Goal: Task Accomplishment & Management: Manage account settings

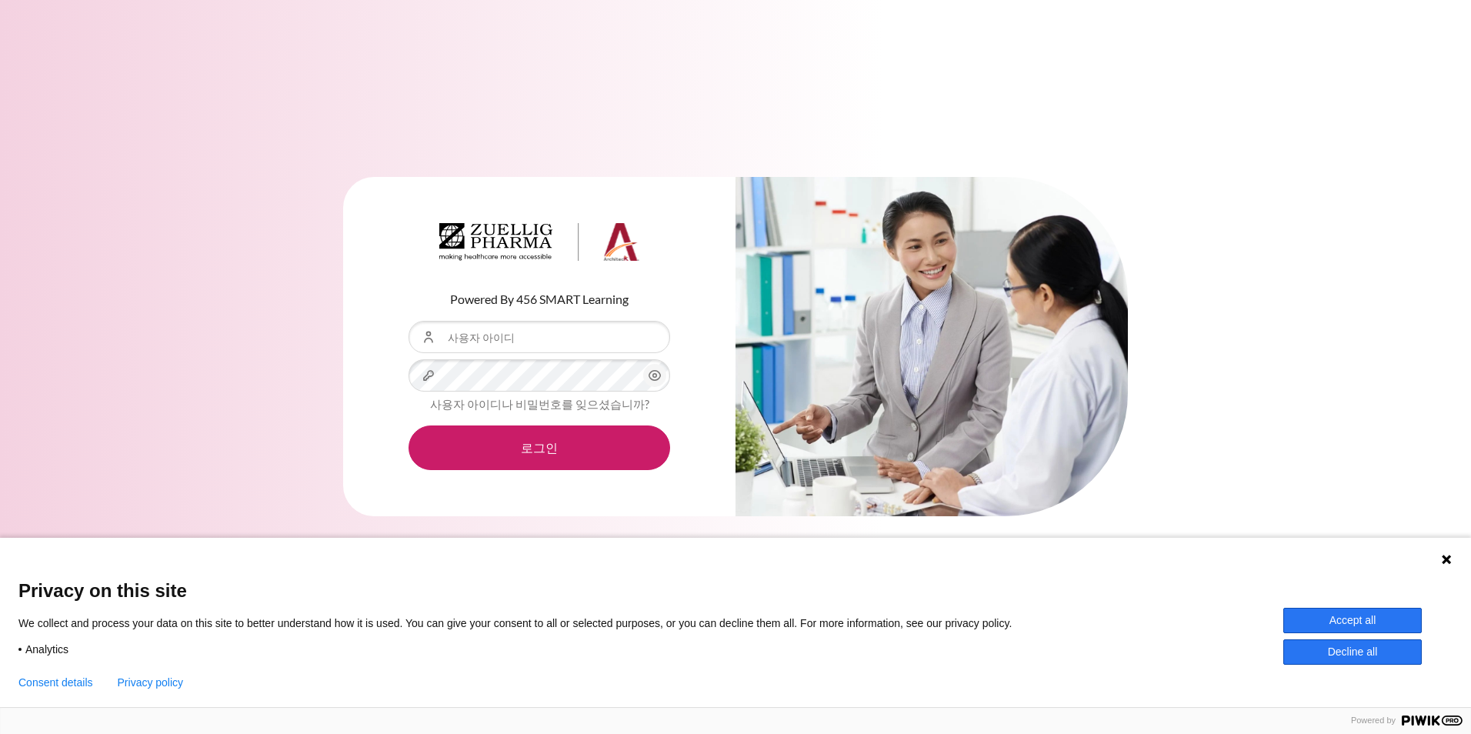
click at [562, 355] on form "사용자 아이디 비밀번호 사용자 아이디나 비밀번호를 잊으셨습니까? 로그인" at bounding box center [540, 395] width 262 height 149
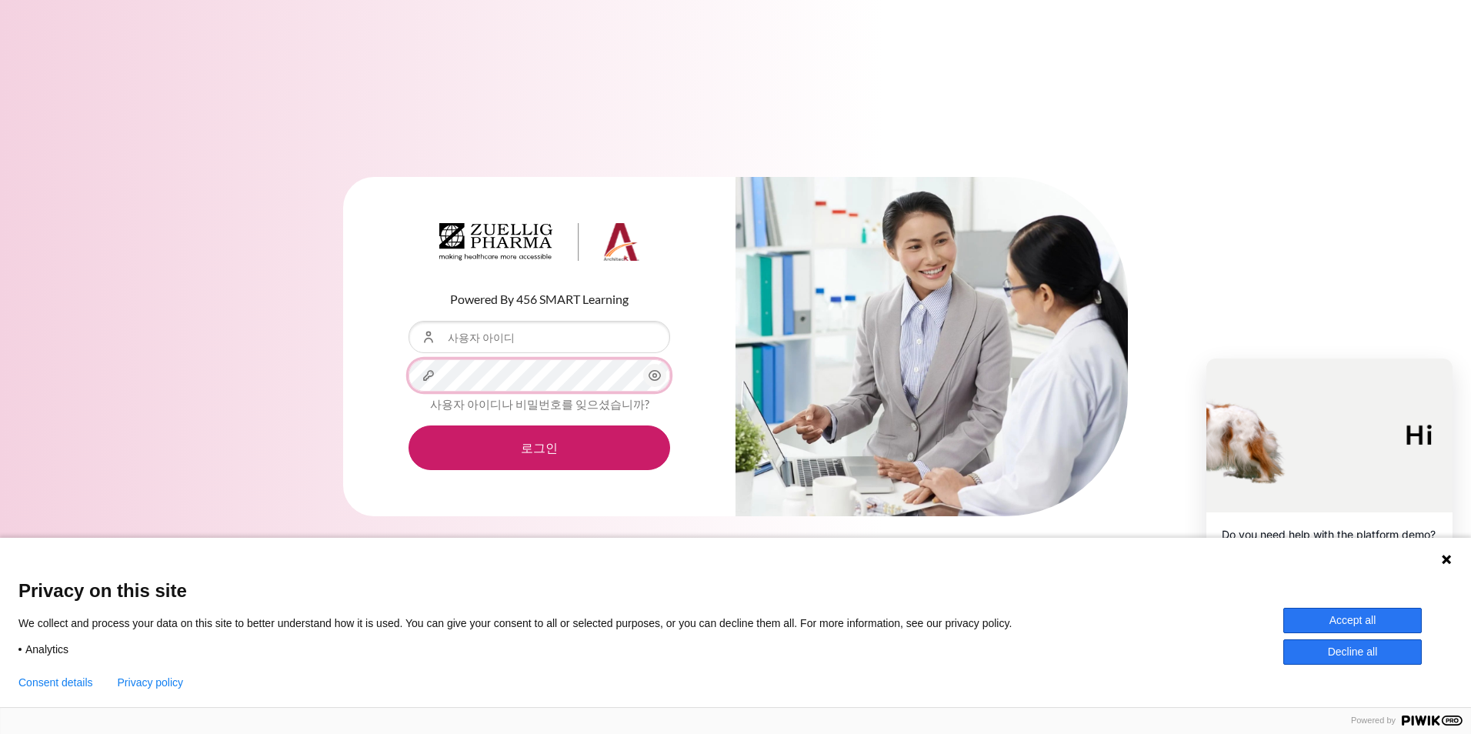
scroll to position [0, 37]
click at [977, 414] on div "Powered By 456 SMART Learning 사용자 아이디 비밀번호 사용자 아이디나 비밀번호를 잊으셨습니까? 로그인" at bounding box center [735, 347] width 785 height 340
click at [569, 339] on input "사용자 아이디" at bounding box center [540, 337] width 262 height 32
type input "d"
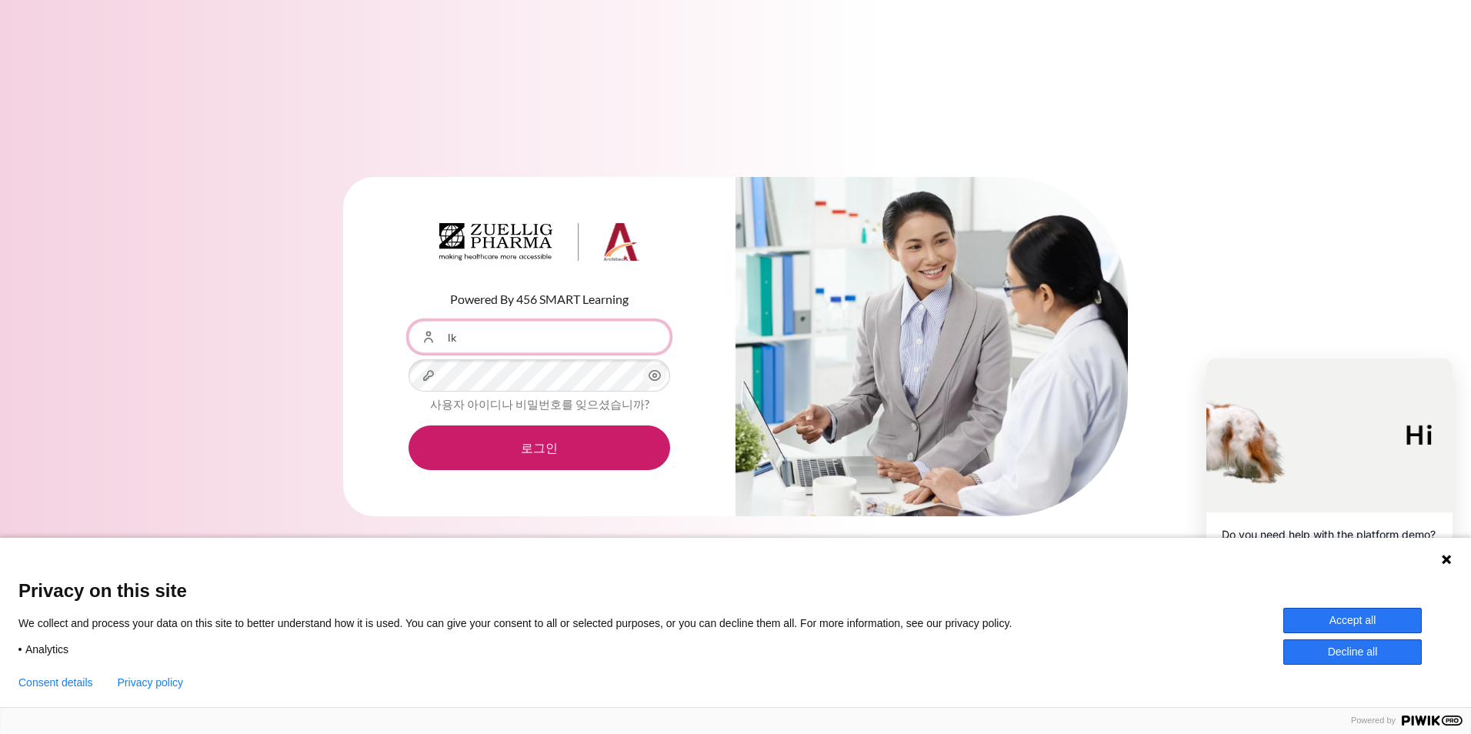
type input "[EMAIL_ADDRESS][DOMAIN_NAME]"
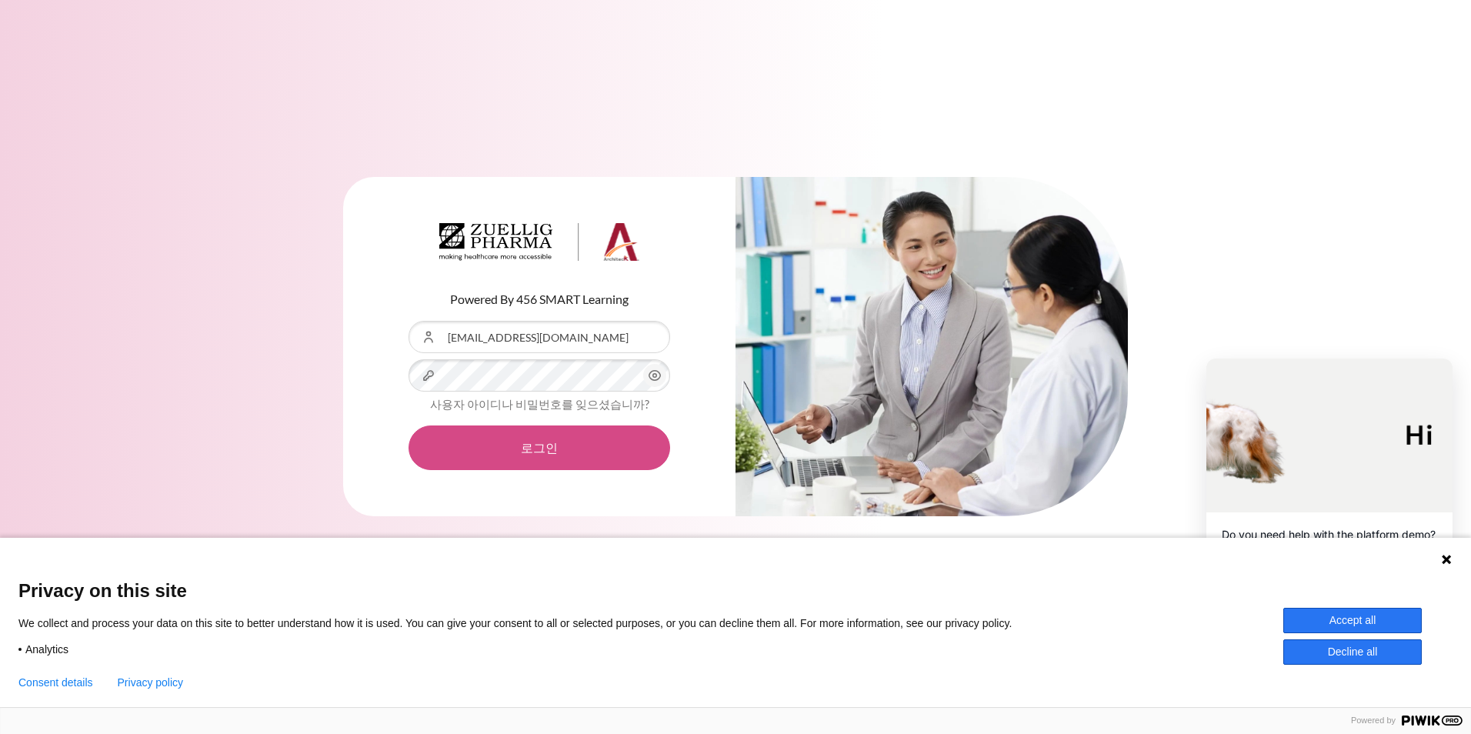
click at [533, 442] on button "로그인" at bounding box center [540, 447] width 262 height 45
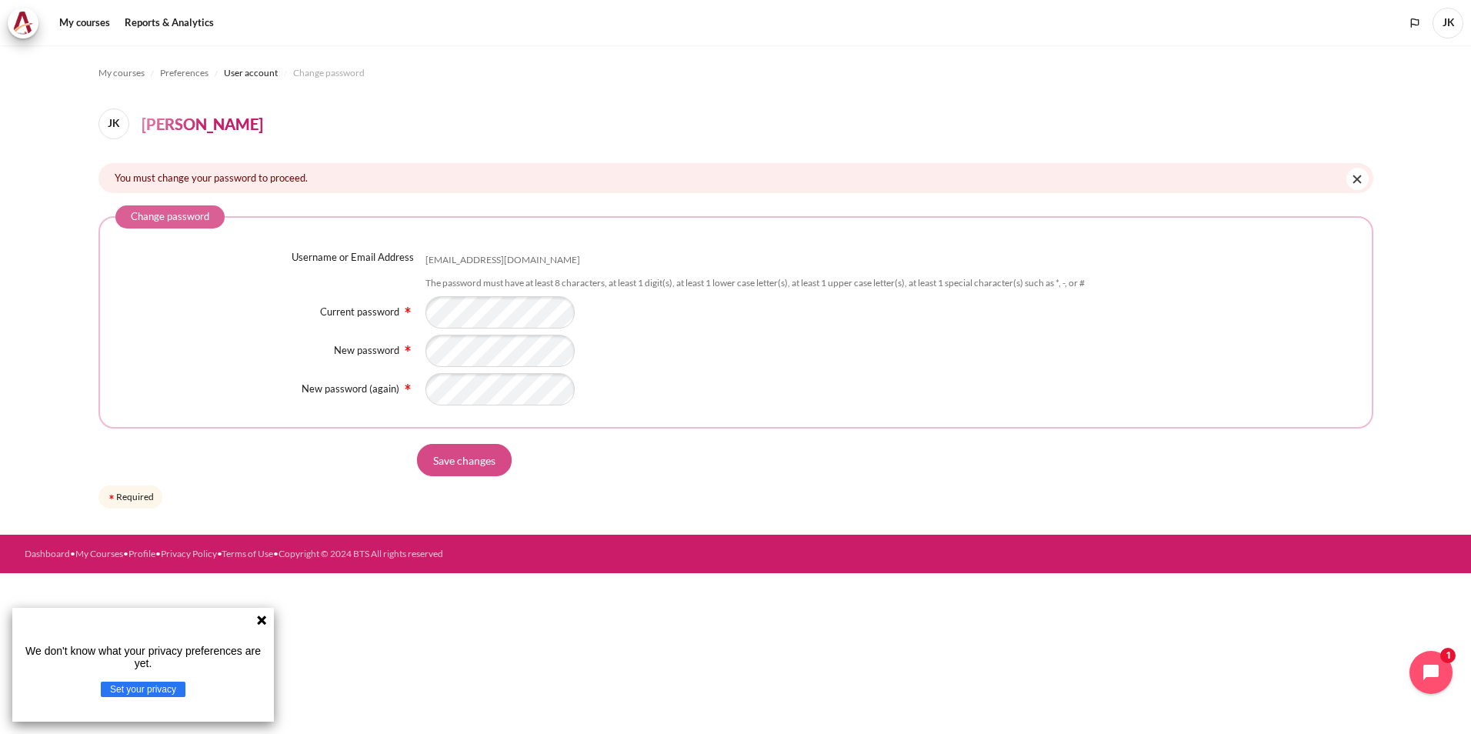
click at [452, 472] on input "Save changes" at bounding box center [464, 460] width 95 height 32
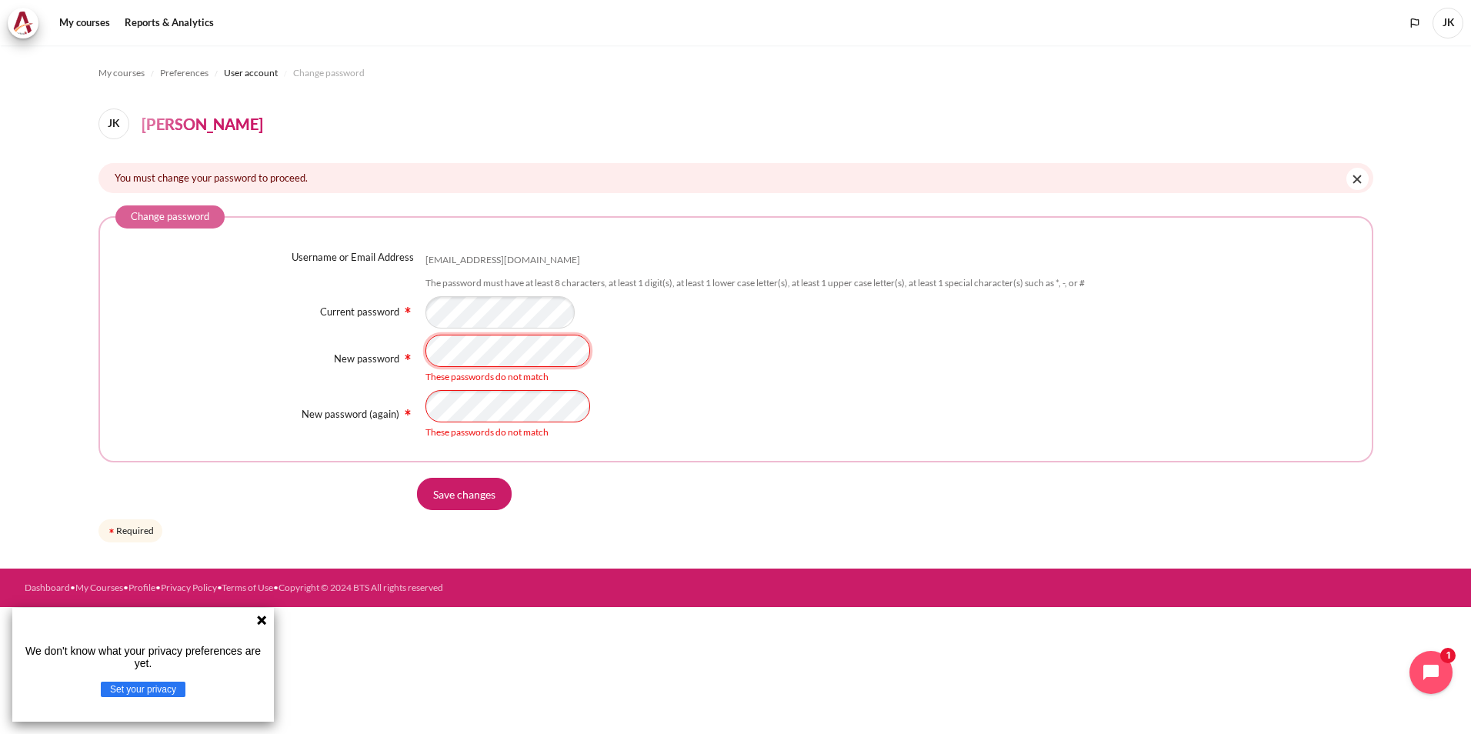
click at [406, 344] on div "New password These passwords do not match" at bounding box center [735, 359] width 1241 height 49
click at [402, 358] on div "New password These passwords do not match" at bounding box center [735, 359] width 1241 height 49
click at [1005, 471] on form "Change password Username or Email Address lkkim@zuelligpharma.com The password …" at bounding box center [735, 375] width 1275 height 340
click at [342, 384] on div "Username or Email Address lkkim@zuelligpharma.com The password must have at lea…" at bounding box center [735, 345] width 1241 height 190
click at [1002, 489] on div "Save changes" at bounding box center [895, 494] width 956 height 32
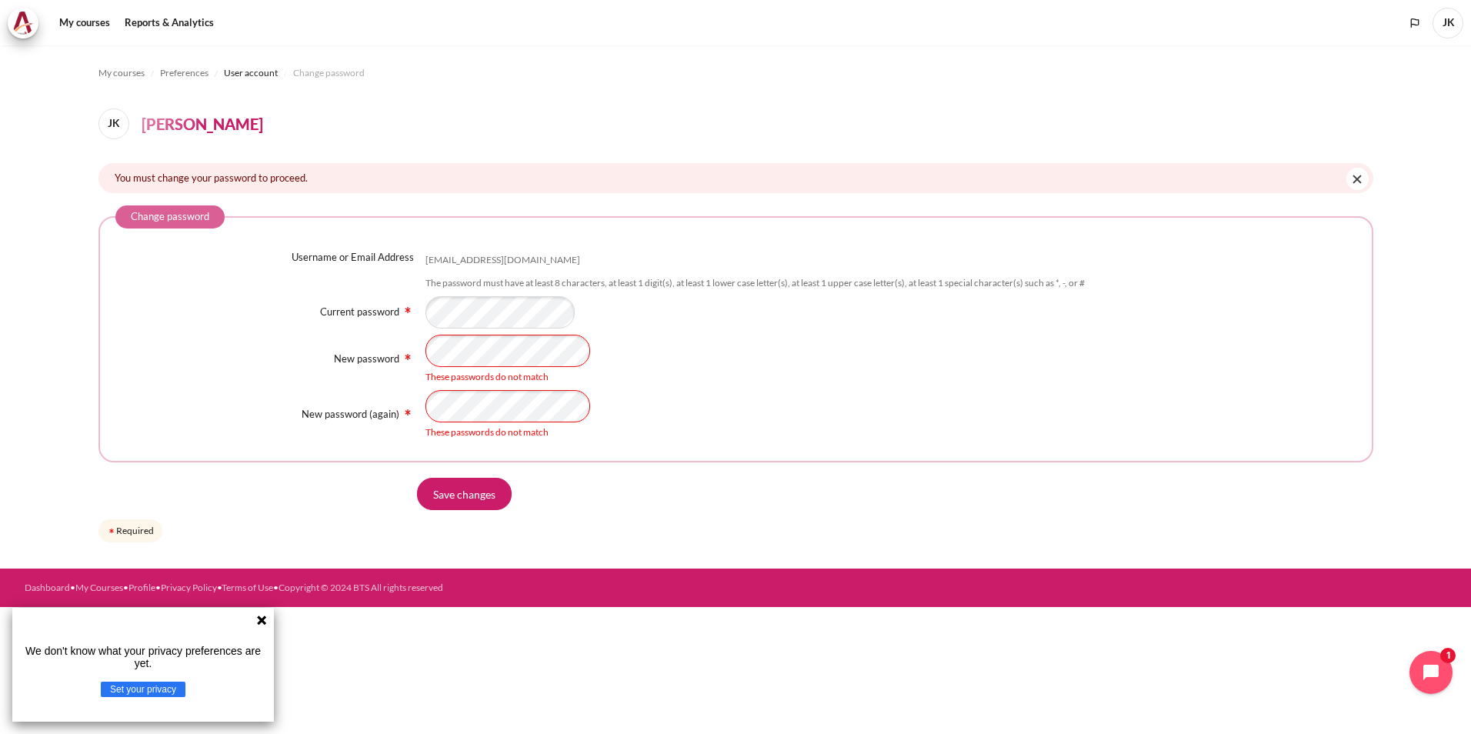
click at [518, 370] on div "These passwords do not match" at bounding box center [890, 377] width 931 height 14
click at [370, 331] on div "Username or Email Address lkkim@zuelligpharma.com The password must have at lea…" at bounding box center [735, 345] width 1241 height 190
click at [785, 567] on div "My courses Preferences User account Change password JK Julia Kim You must chang…" at bounding box center [735, 306] width 1275 height 523
click at [378, 382] on div "Username or Email Address lkkim@zuelligpharma.com The password must have at lea…" at bounding box center [735, 345] width 1241 height 190
click at [473, 489] on input "Save changes" at bounding box center [464, 494] width 95 height 32
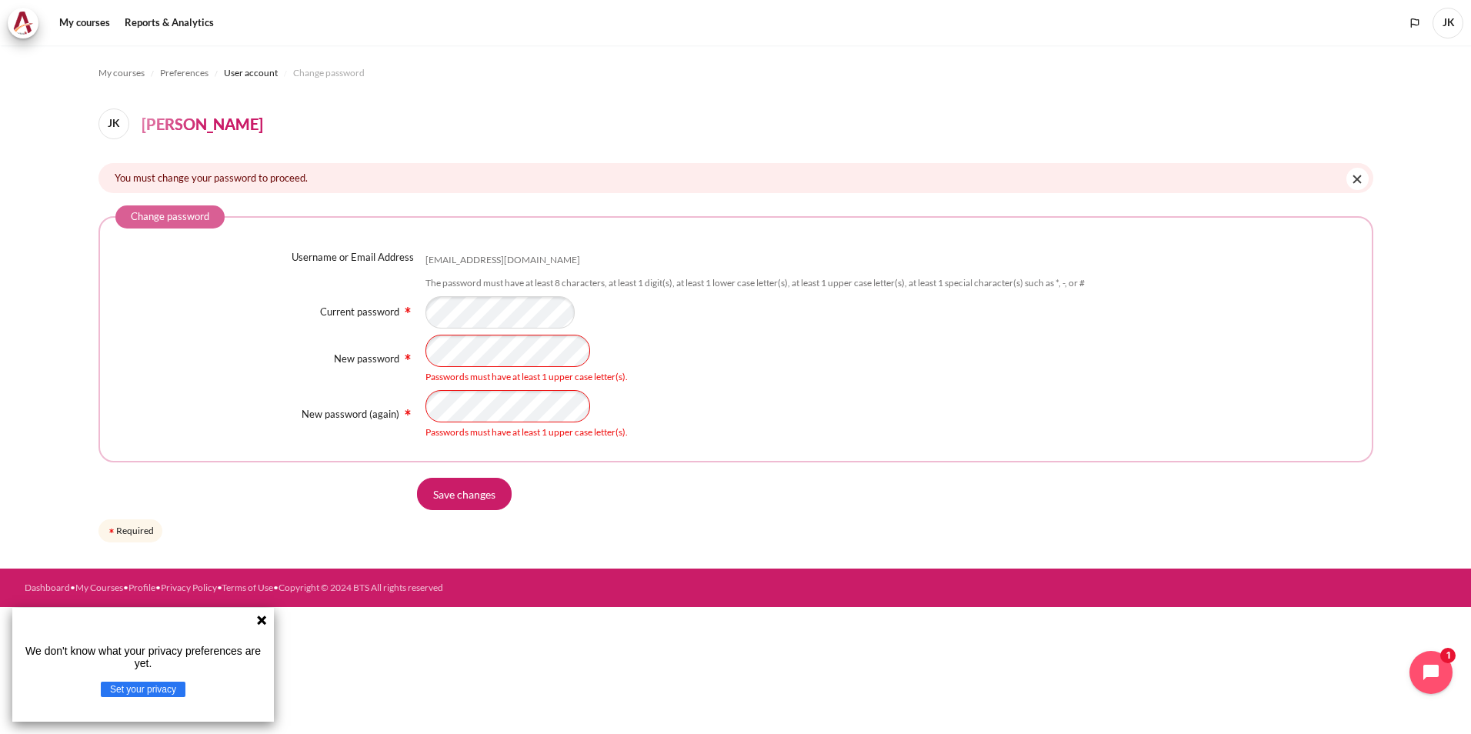
click at [545, 332] on div "Username or Email Address lkkim@zuelligpharma.com The password must have at lea…" at bounding box center [735, 345] width 1241 height 190
click at [353, 351] on div "New password Passwords must have at least 1 upper case letter(s)." at bounding box center [735, 359] width 1241 height 49
click at [369, 291] on div "Username or Email Address lkkim@zuelligpharma.com The password must have at lea…" at bounding box center [735, 345] width 1241 height 190
click at [434, 390] on div "Passwords must have at least 1 upper case letter(s)." at bounding box center [890, 414] width 931 height 49
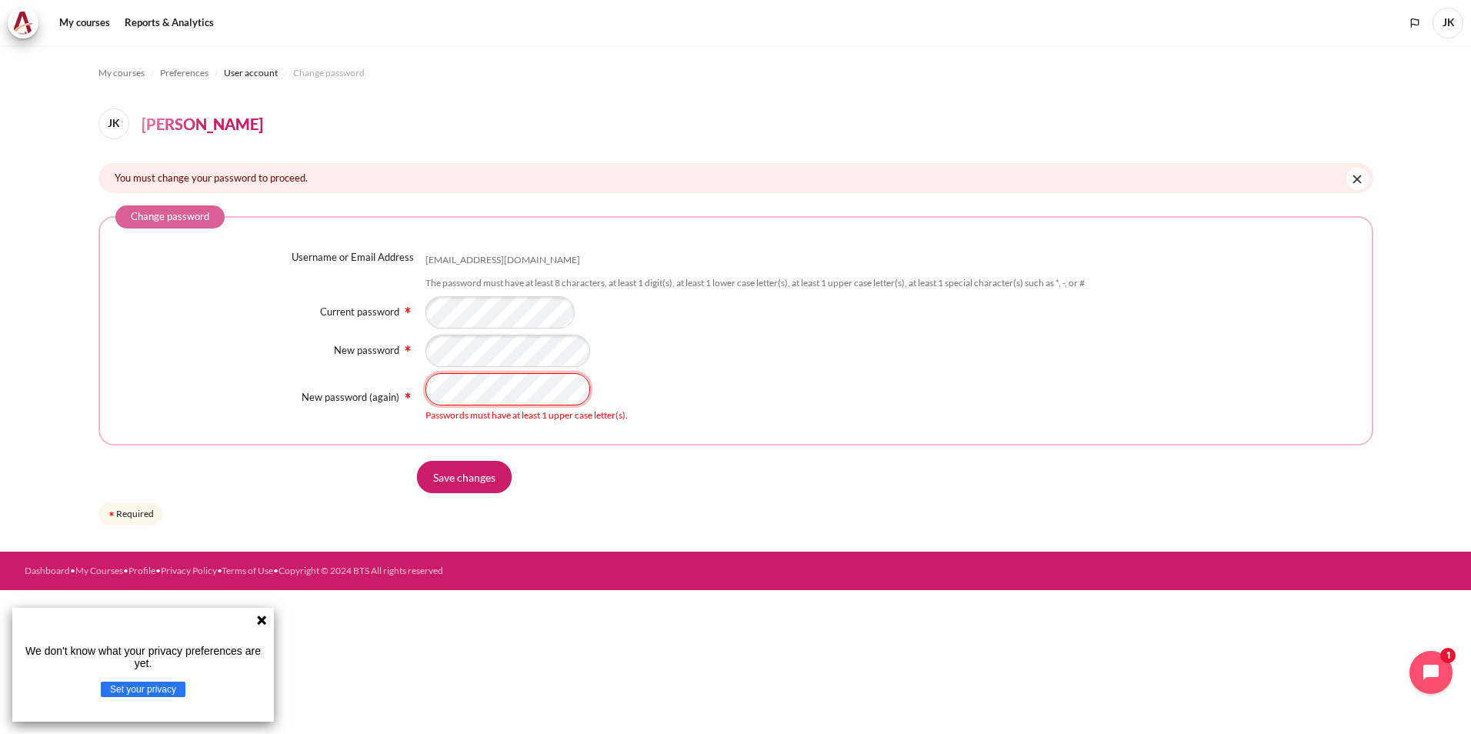
drag, startPoint x: 434, startPoint y: 390, endPoint x: 382, endPoint y: 379, distance: 52.8
click at [383, 376] on div "New password (again) Passwords must have at least 1 upper case letter(s)." at bounding box center [735, 397] width 1241 height 49
click at [445, 465] on input "Save changes" at bounding box center [464, 477] width 95 height 32
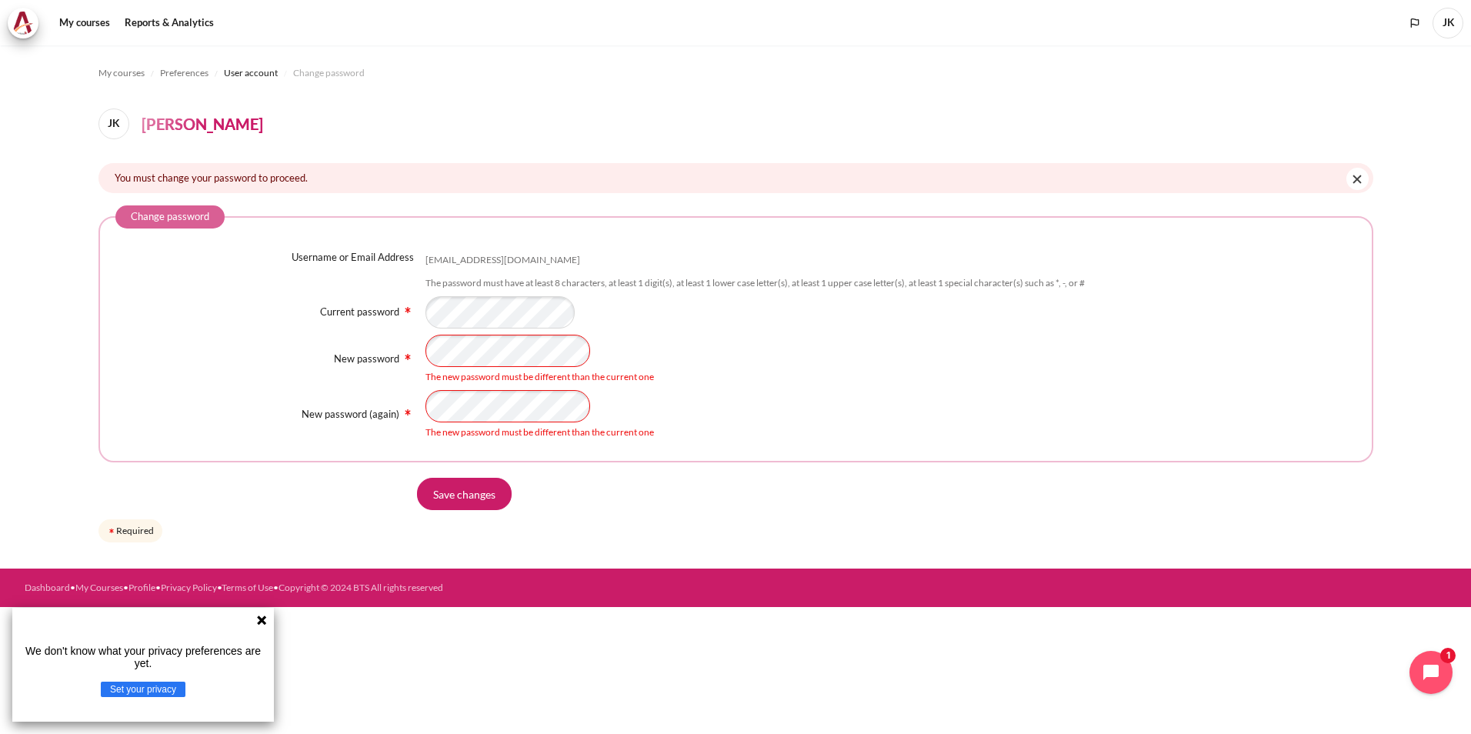
click at [641, 584] on div "Dashboard • My Courses • Profile • Privacy Policy • Terms of Use • Copyright © …" at bounding box center [424, 588] width 799 height 14
click at [262, 617] on icon at bounding box center [261, 620] width 12 height 12
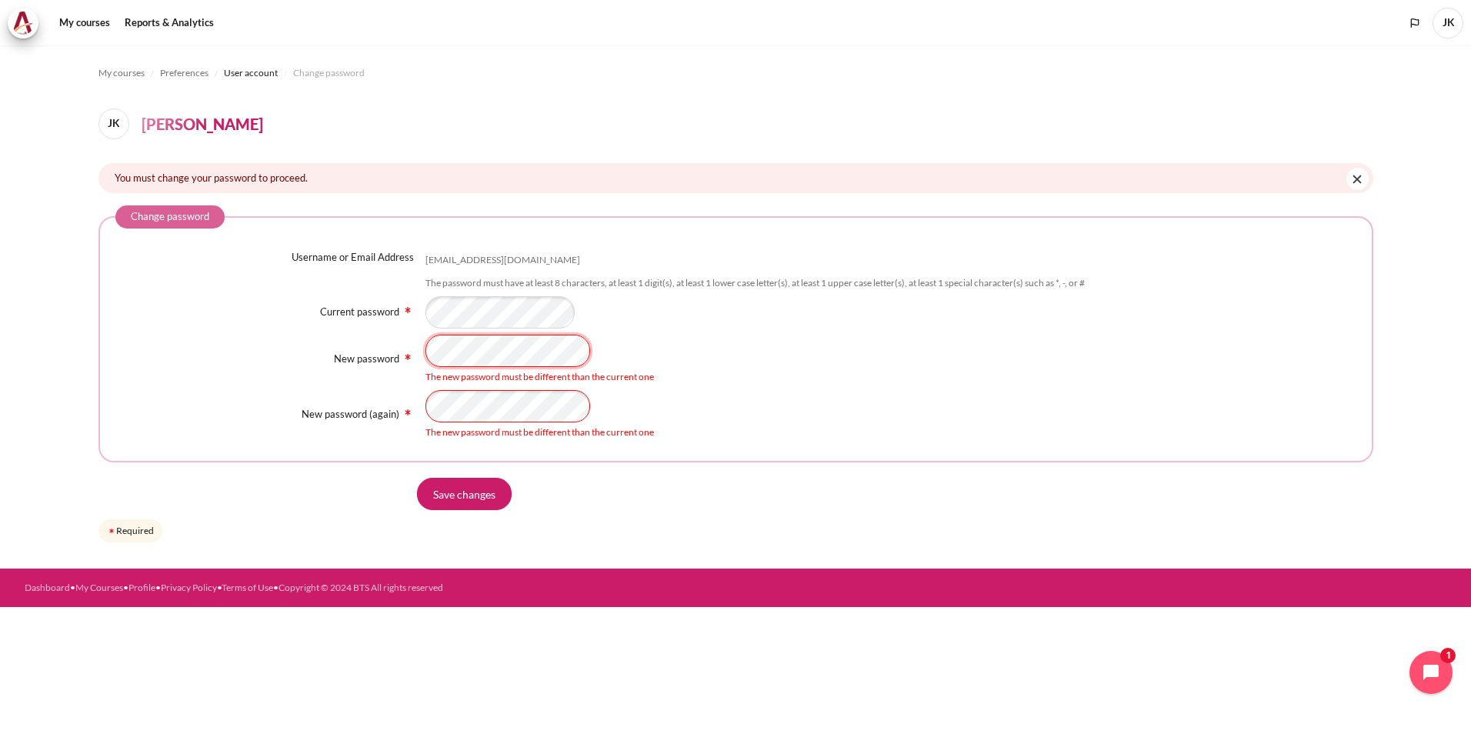
click at [378, 336] on div "New password The new password must be different than the current one" at bounding box center [735, 359] width 1241 height 49
click at [845, 453] on fieldset "Change password Username or Email Address lkkim@zuelligpharma.com The password …" at bounding box center [735, 333] width 1275 height 257
click at [397, 389] on div "Username or Email Address lkkim@zuelligpharma.com The password must have at lea…" at bounding box center [735, 345] width 1241 height 190
click at [475, 505] on input "Save changes" at bounding box center [464, 494] width 95 height 32
click at [1343, 183] on div "You must change your password to proceed. Dismiss this notification" at bounding box center [735, 178] width 1275 height 30
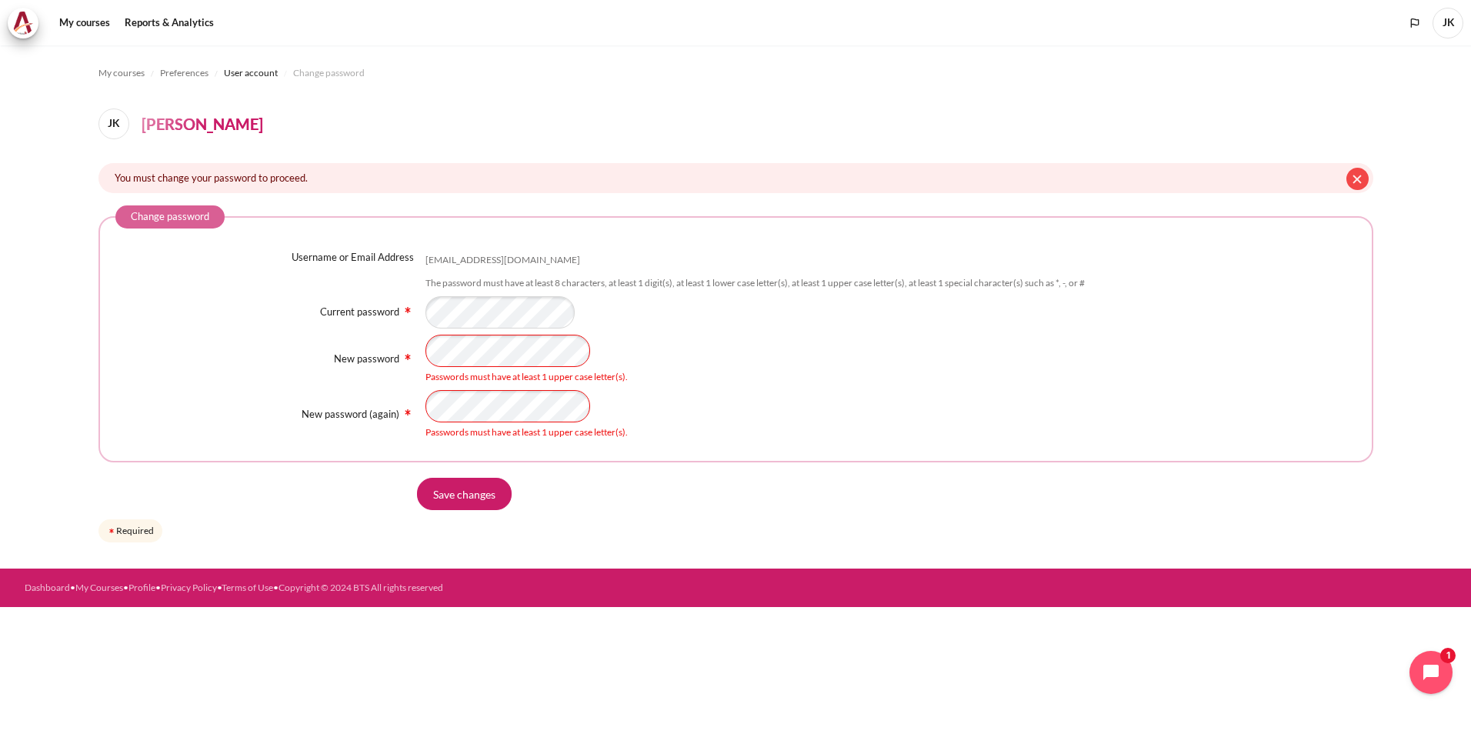
click at [1351, 182] on button "Dismiss this notification" at bounding box center [1357, 179] width 22 height 22
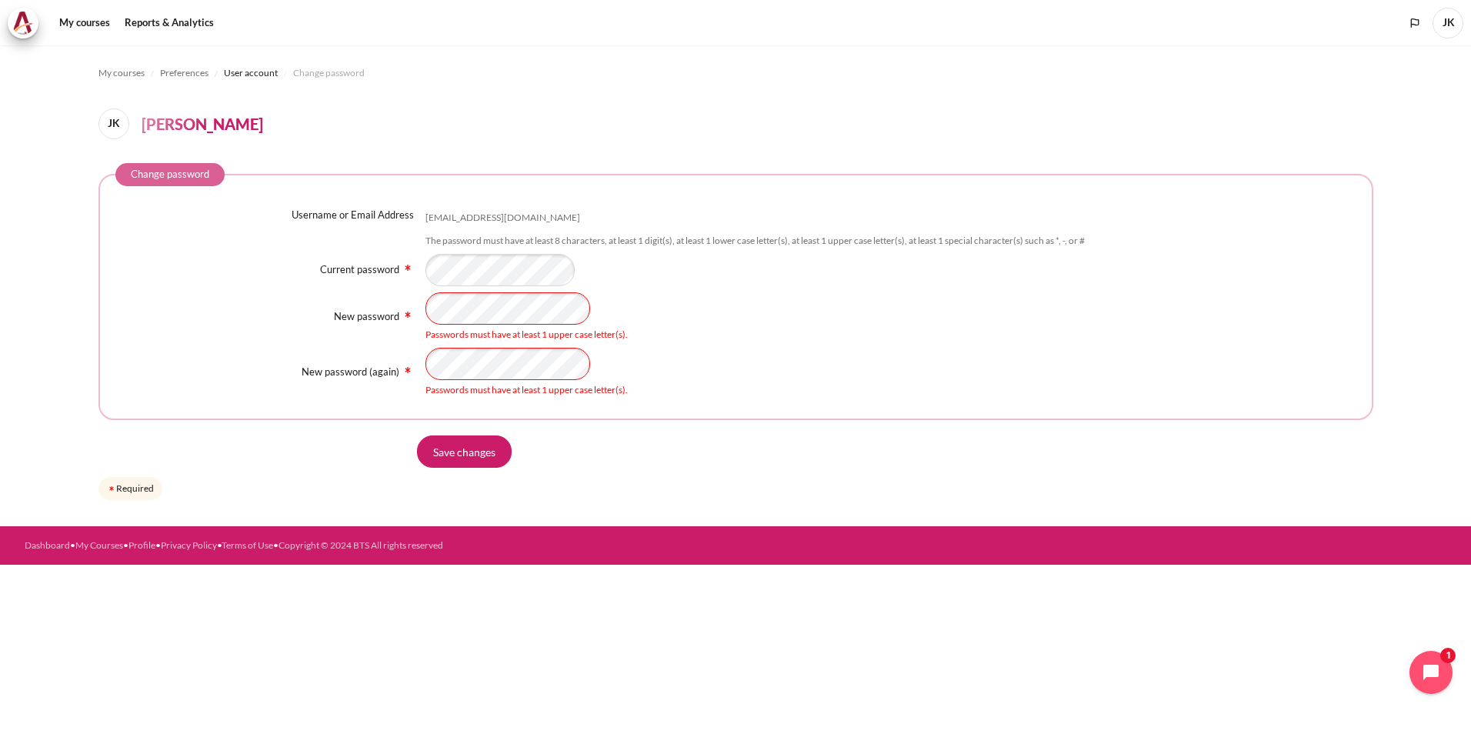
click at [195, 130] on h4 "[PERSON_NAME]" at bounding box center [203, 123] width 122 height 23
click at [201, 75] on span "Preferences" at bounding box center [184, 73] width 48 height 14
click at [194, 75] on span "Preferences" at bounding box center [184, 73] width 48 height 14
click at [250, 75] on span "User account" at bounding box center [251, 73] width 54 height 14
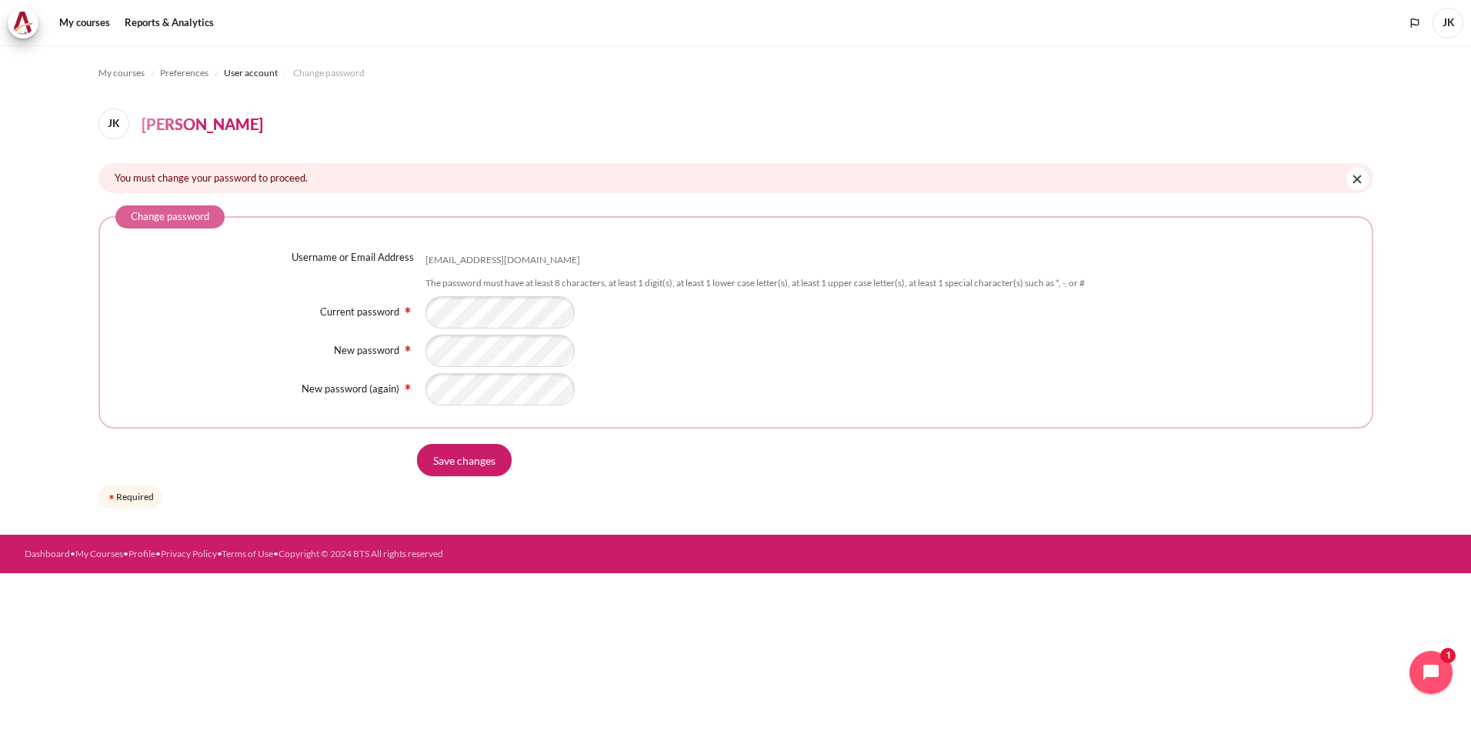
click at [321, 404] on div "New password (again)" at bounding box center [735, 389] width 1241 height 32
click at [479, 450] on input "Save changes" at bounding box center [464, 460] width 95 height 32
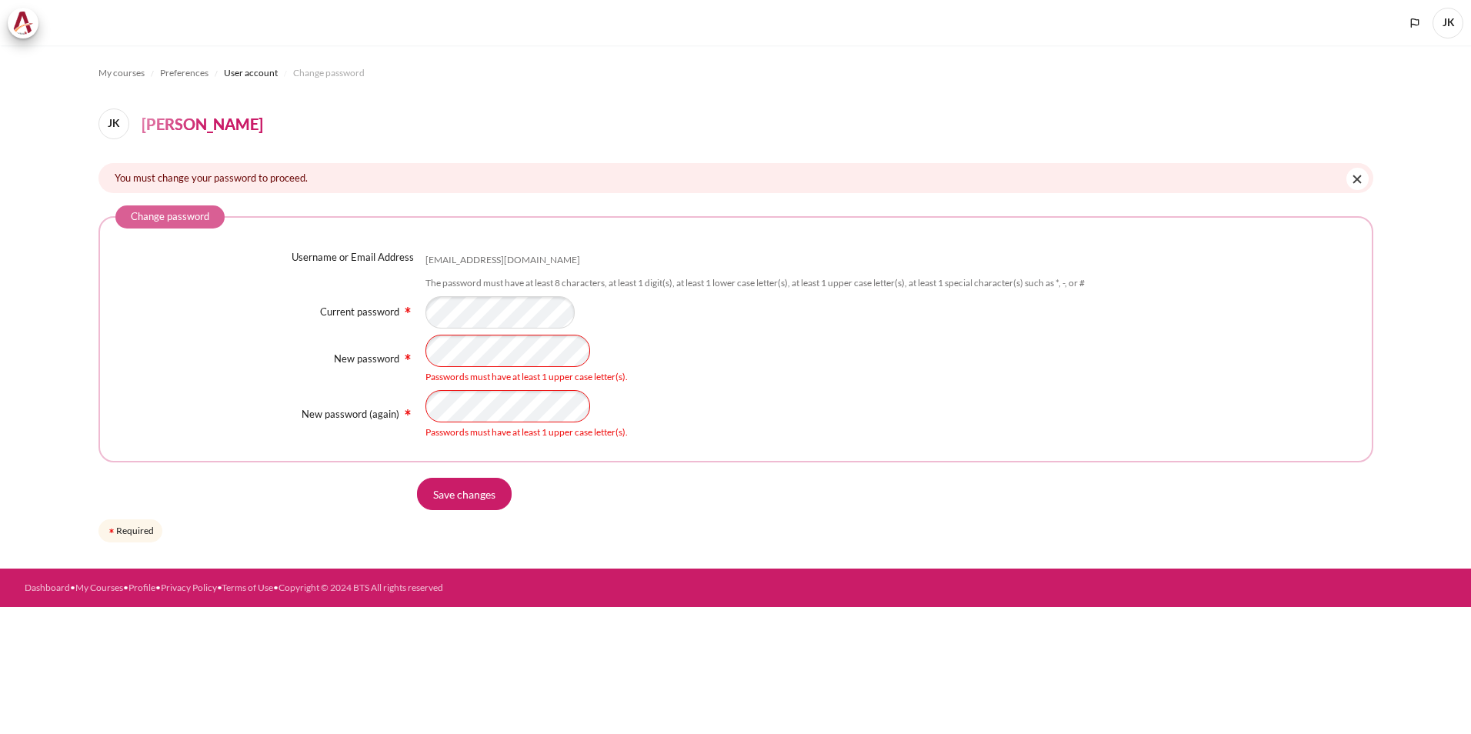
click at [372, 320] on div "Username or Email Address [EMAIL_ADDRESS][DOMAIN_NAME] The password must have a…" at bounding box center [735, 345] width 1241 height 190
drag, startPoint x: 1069, startPoint y: 535, endPoint x: 1018, endPoint y: 525, distance: 51.6
click at [1069, 535] on form "Change password Username or Email Address [EMAIL_ADDRESS][DOMAIN_NAME] The pass…" at bounding box center [735, 375] width 1275 height 340
click at [274, 369] on div "Username or Email Address [EMAIL_ADDRESS][DOMAIN_NAME] The password must have a…" at bounding box center [735, 345] width 1241 height 190
click at [741, 475] on form "Change password Username or Email Address [EMAIL_ADDRESS][DOMAIN_NAME] The pass…" at bounding box center [735, 375] width 1275 height 340
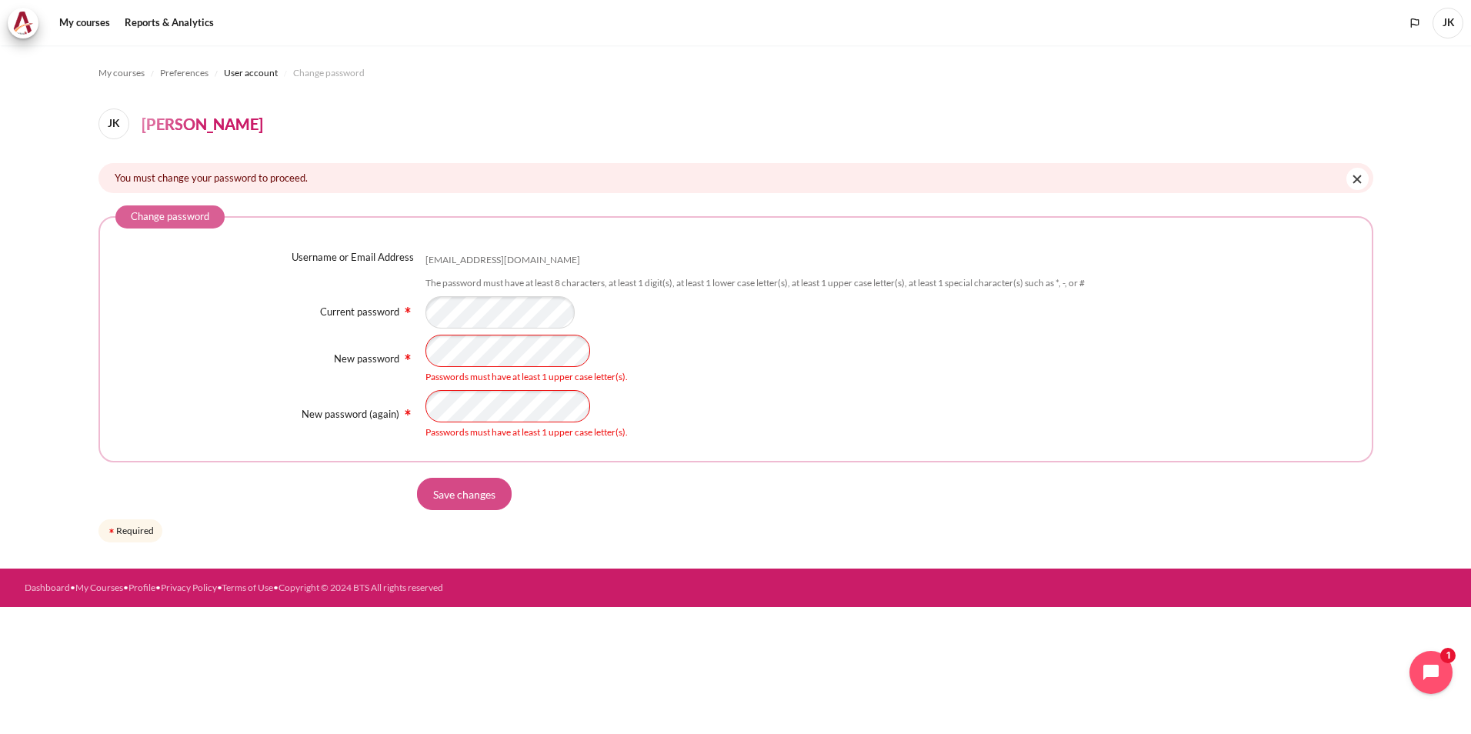
click at [446, 499] on input "Save changes" at bounding box center [464, 494] width 95 height 32
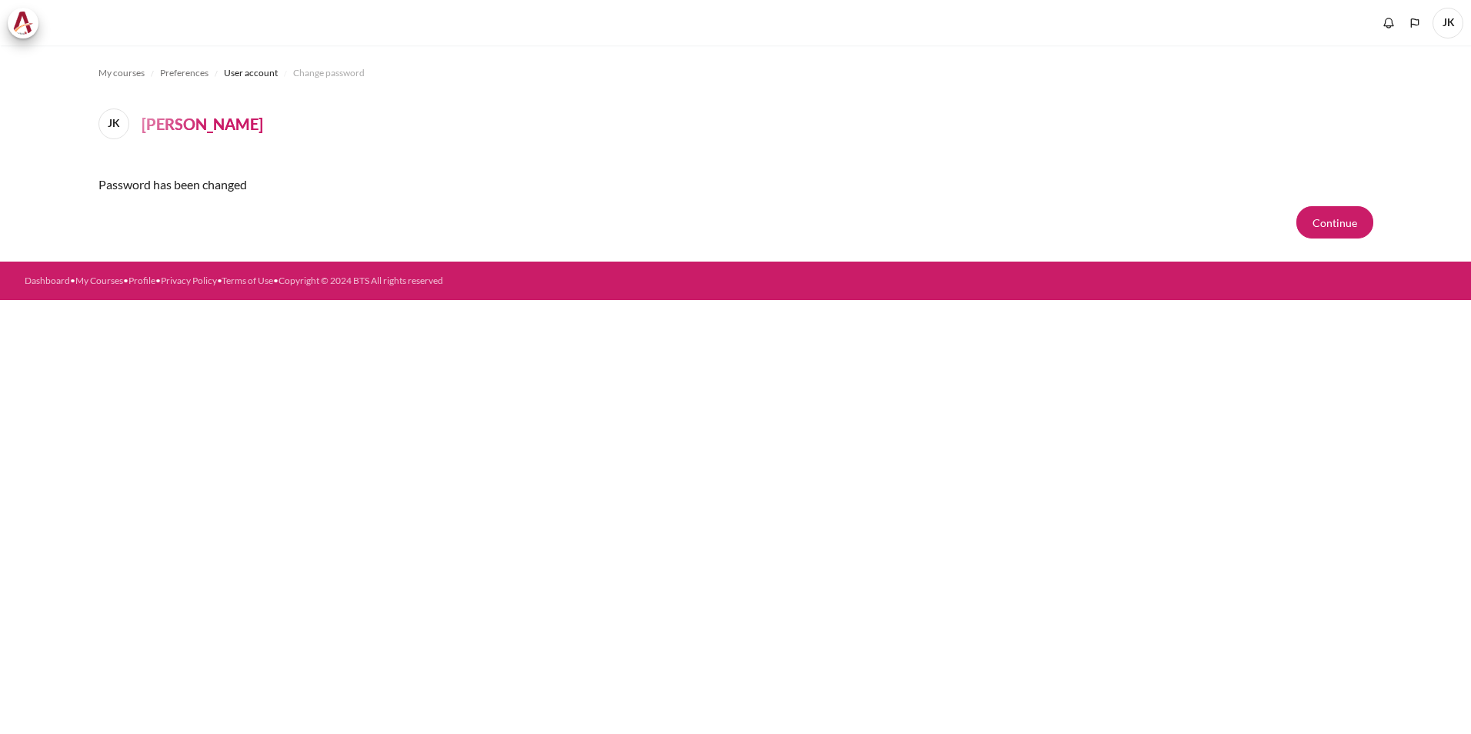
click at [523, 374] on div "My courses Preferences User account Change password [PERSON_NAME] [PERSON_NAME]…" at bounding box center [735, 389] width 1471 height 689
click at [1353, 212] on button "Continue" at bounding box center [1334, 222] width 77 height 32
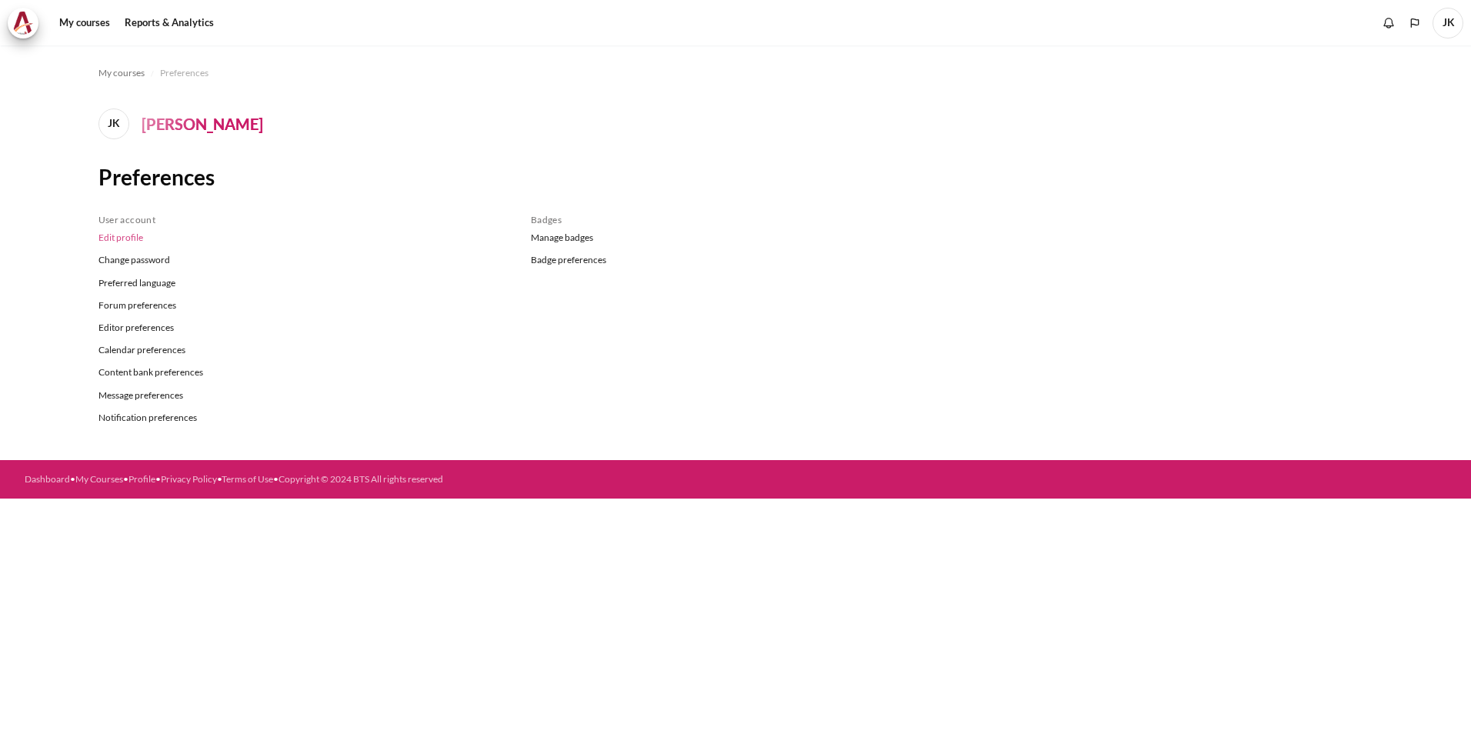
click at [116, 232] on link "Edit profile" at bounding box center [302, 238] width 409 height 22
click at [125, 253] on link "Change password" at bounding box center [302, 260] width 409 height 22
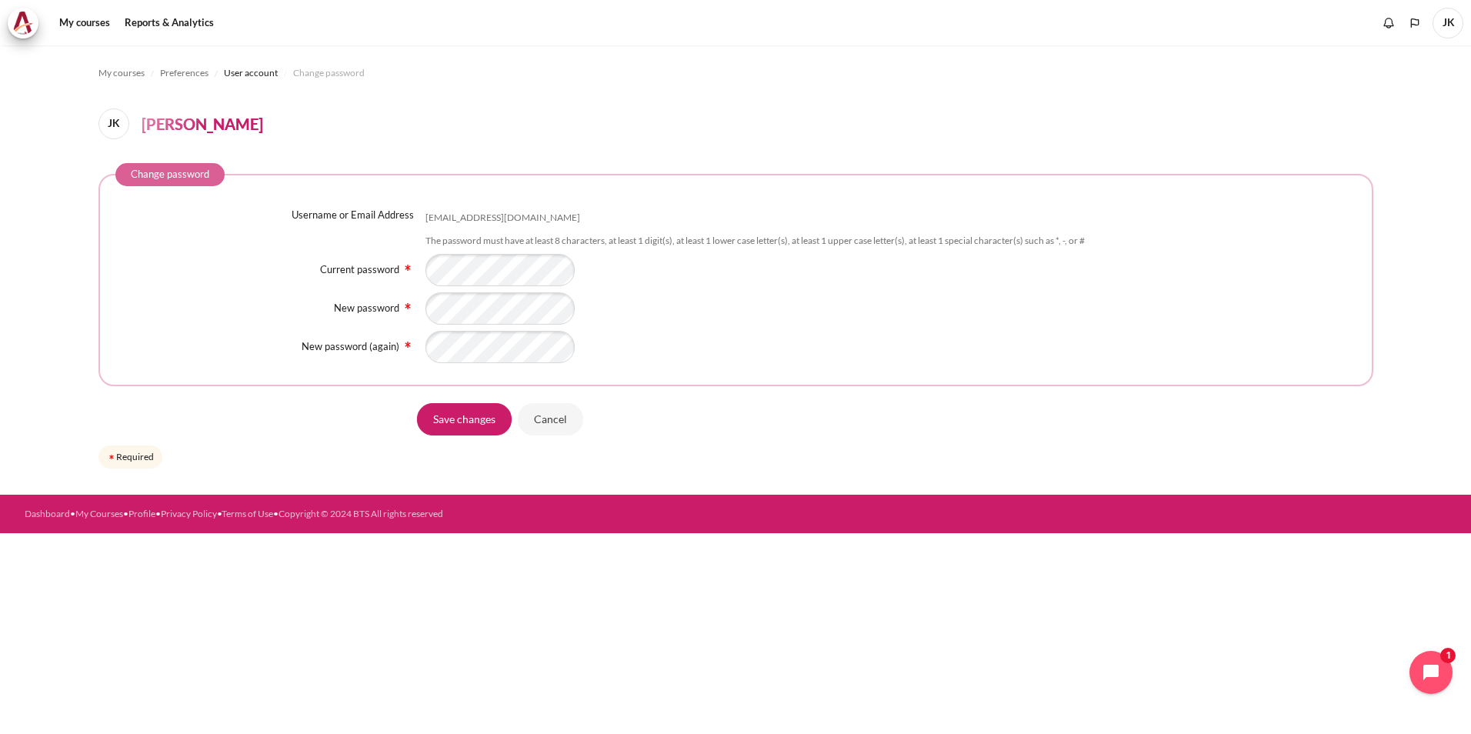
click at [238, 71] on span "User account" at bounding box center [251, 73] width 54 height 14
click at [562, 422] on input "Cancel" at bounding box center [550, 419] width 65 height 32
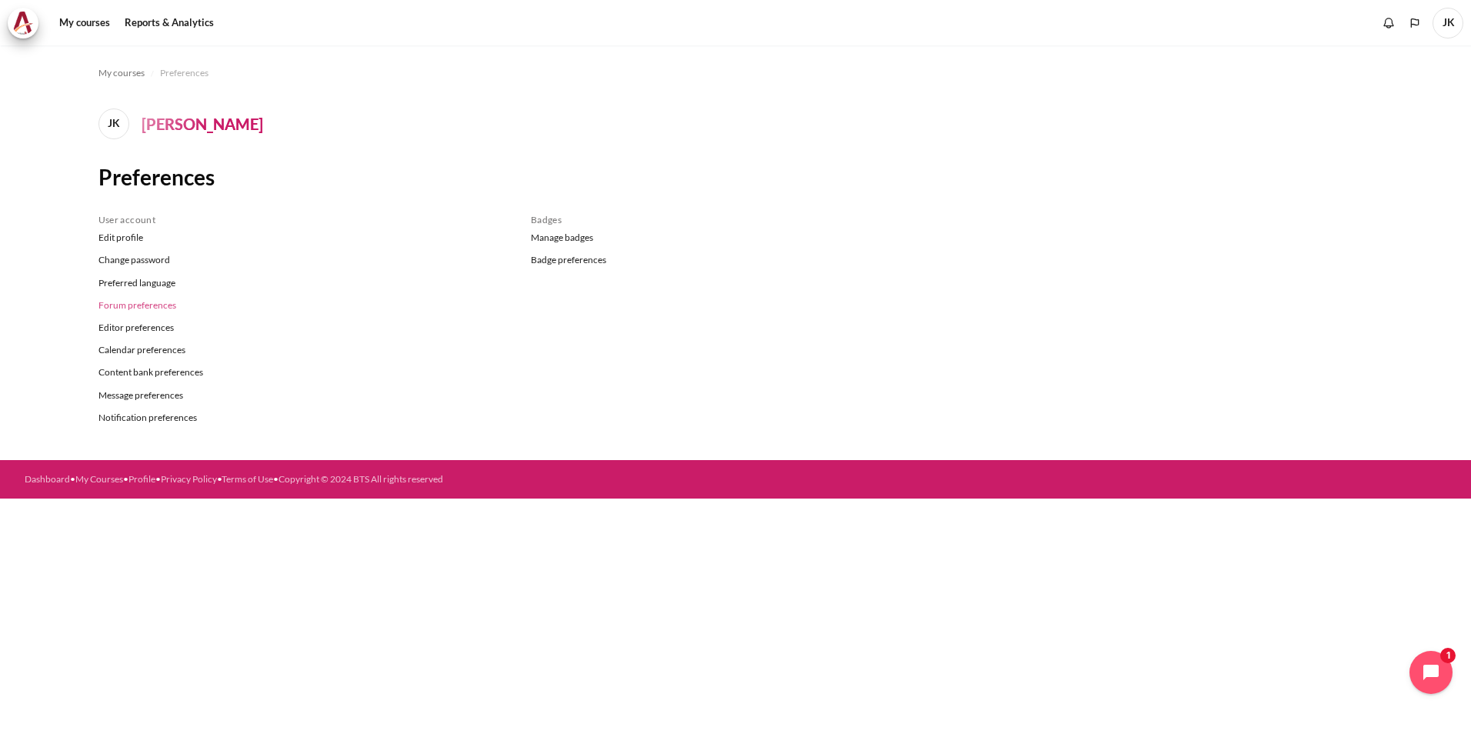
click at [148, 312] on link "Forum preferences" at bounding box center [302, 305] width 409 height 22
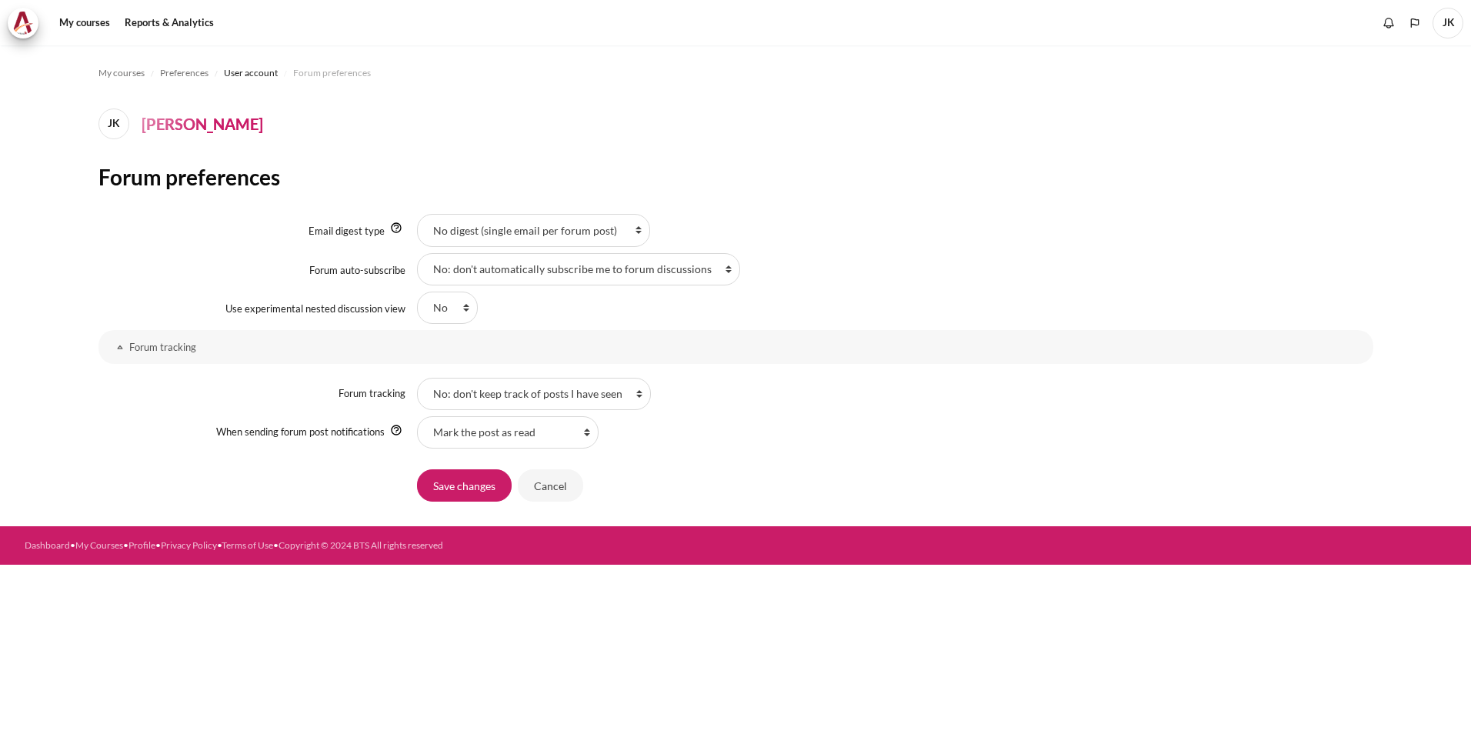
drag, startPoint x: 0, startPoint y: 0, endPoint x: 489, endPoint y: 232, distance: 540.6
click at [489, 232] on select "No digest (single email per forum post) Complete (daily email with full posts) …" at bounding box center [533, 230] width 233 height 32
click at [959, 354] on link "Forum tracking" at bounding box center [735, 347] width 1275 height 34
